Goal: Navigation & Orientation: Find specific page/section

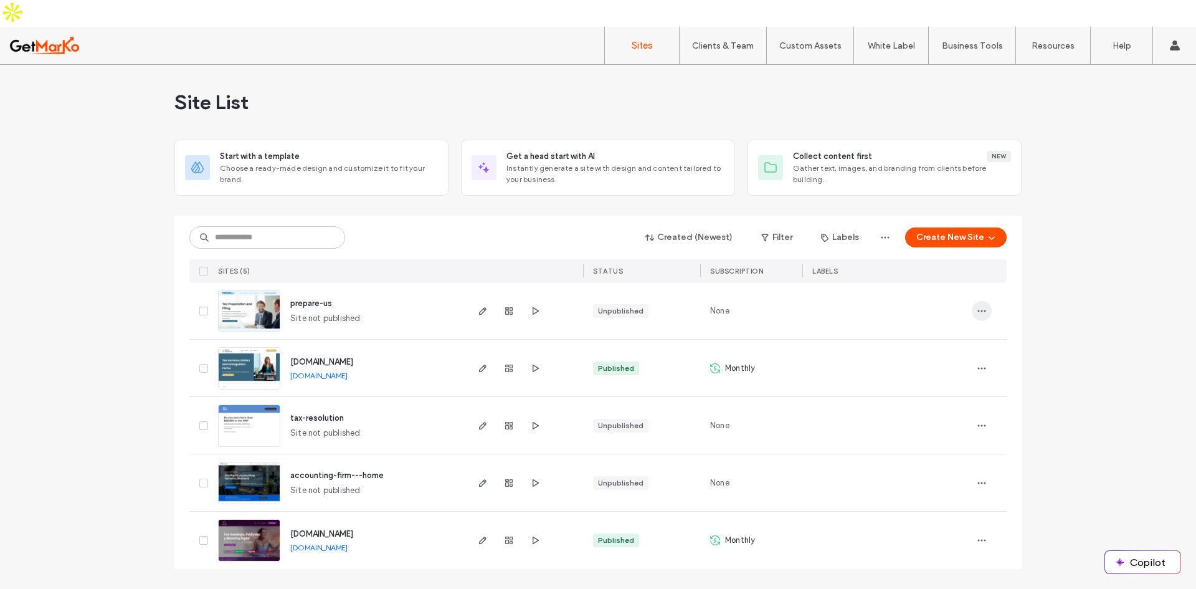
click at [981, 306] on icon "button" at bounding box center [982, 311] width 10 height 10
click at [326, 284] on div "prepare-us Site not published" at bounding box center [372, 310] width 185 height 57
click at [262, 290] on img at bounding box center [249, 332] width 61 height 85
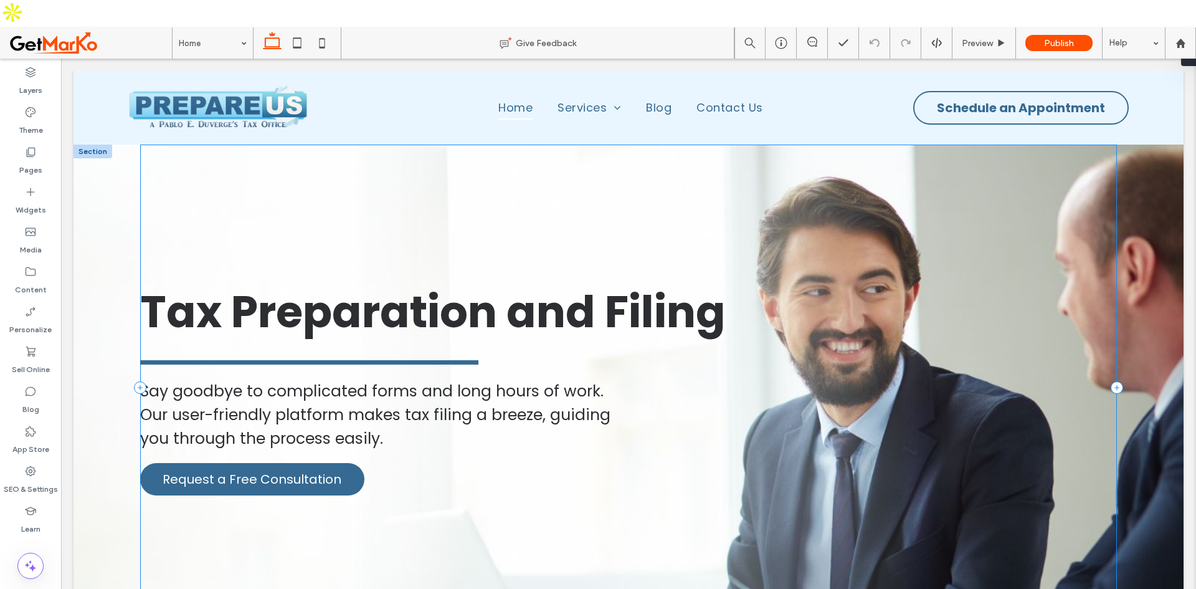
click at [739, 178] on div "Tax Preparation and Filing Say goodbye to complicated forms and long hours of w…" at bounding box center [628, 388] width 977 height 486
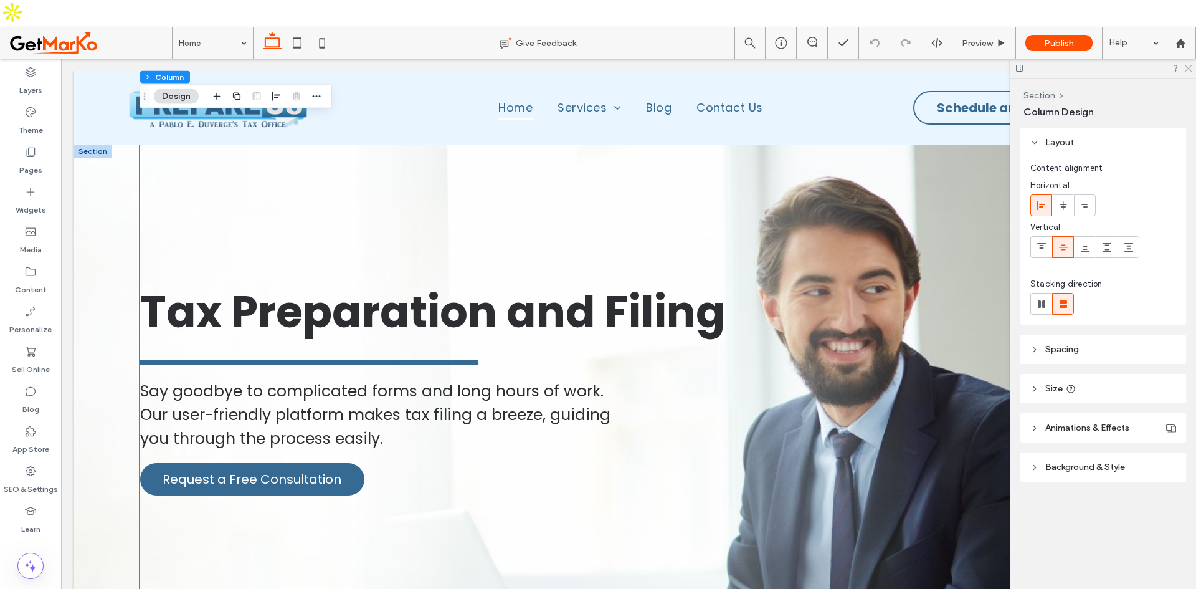
click at [1189, 64] on icon at bounding box center [1188, 68] width 8 height 8
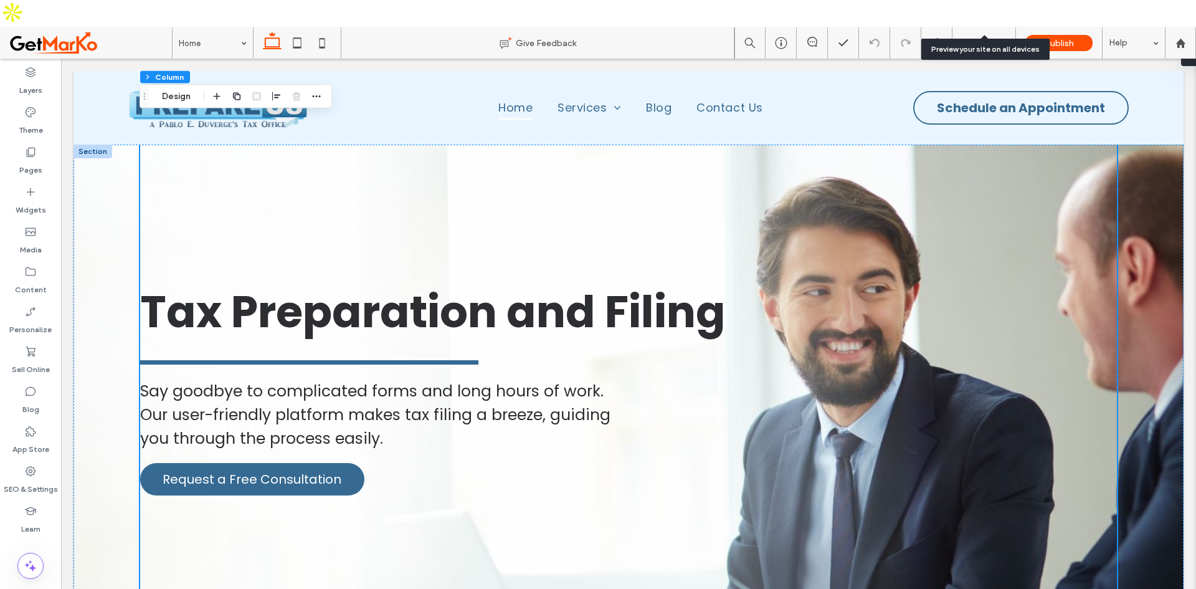
click at [985, 38] on span "Preview" at bounding box center [977, 43] width 31 height 11
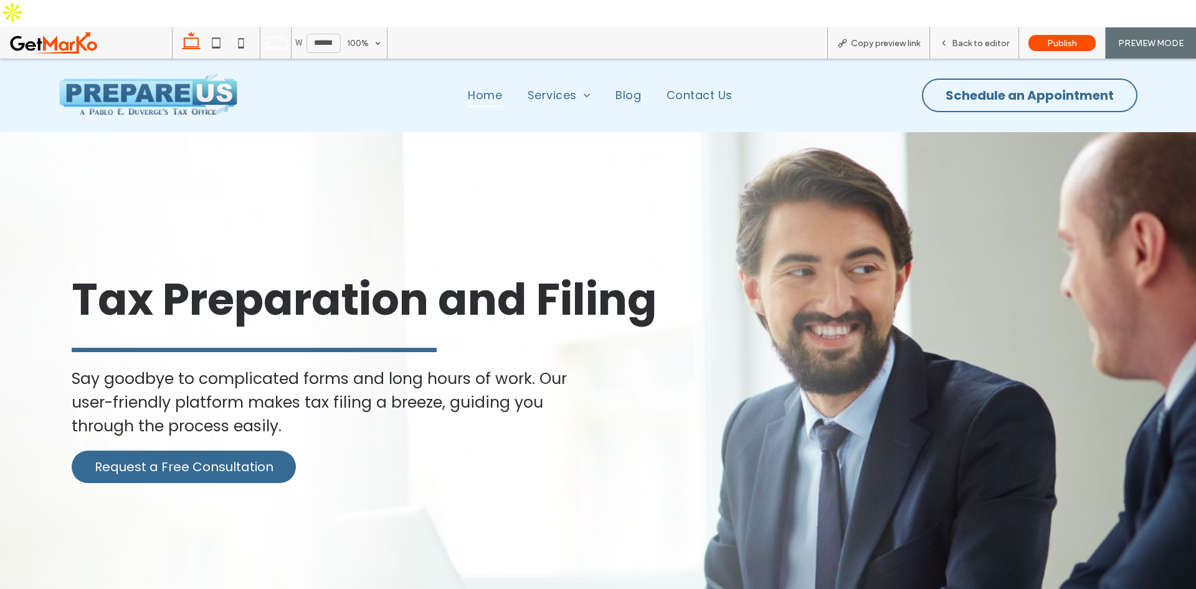
click at [56, 31] on span at bounding box center [90, 43] width 163 height 25
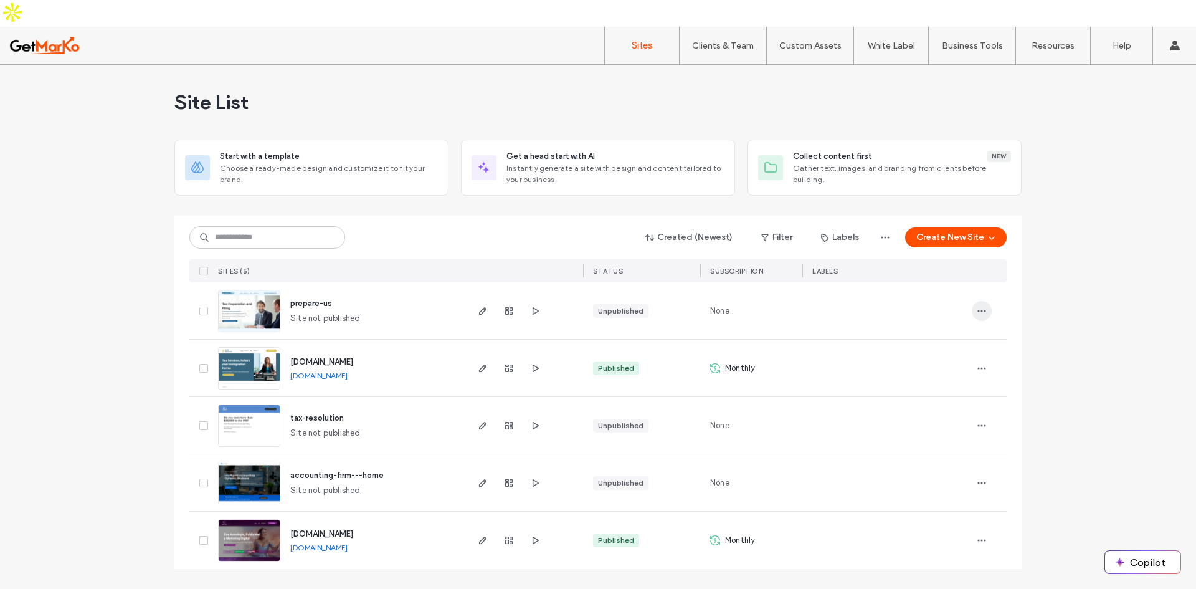
click at [975, 301] on span "button" at bounding box center [982, 311] width 20 height 20
click at [532, 306] on icon "button" at bounding box center [535, 311] width 10 height 10
